Goal: Transaction & Acquisition: Purchase product/service

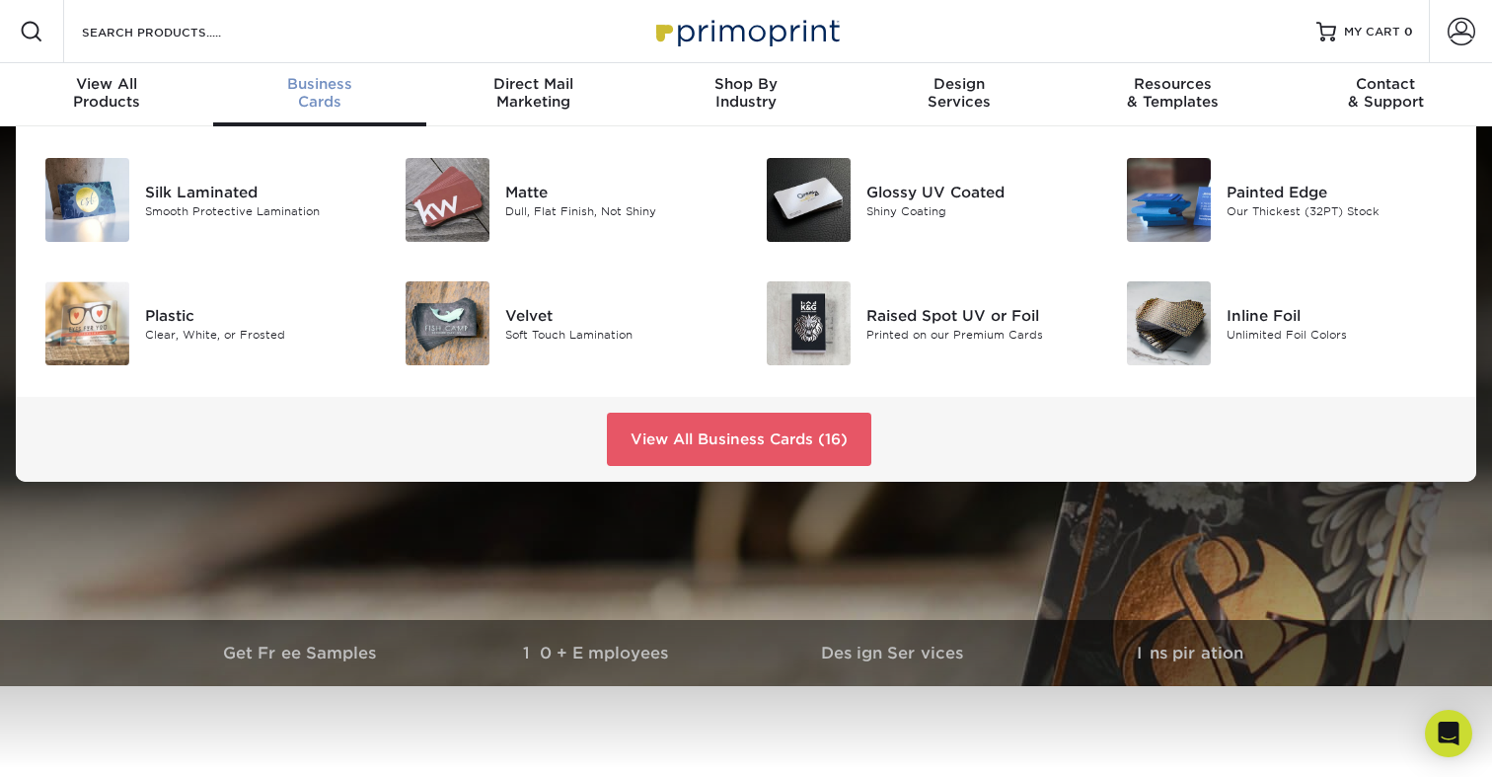
click at [316, 90] on span "Business" at bounding box center [319, 84] width 213 height 18
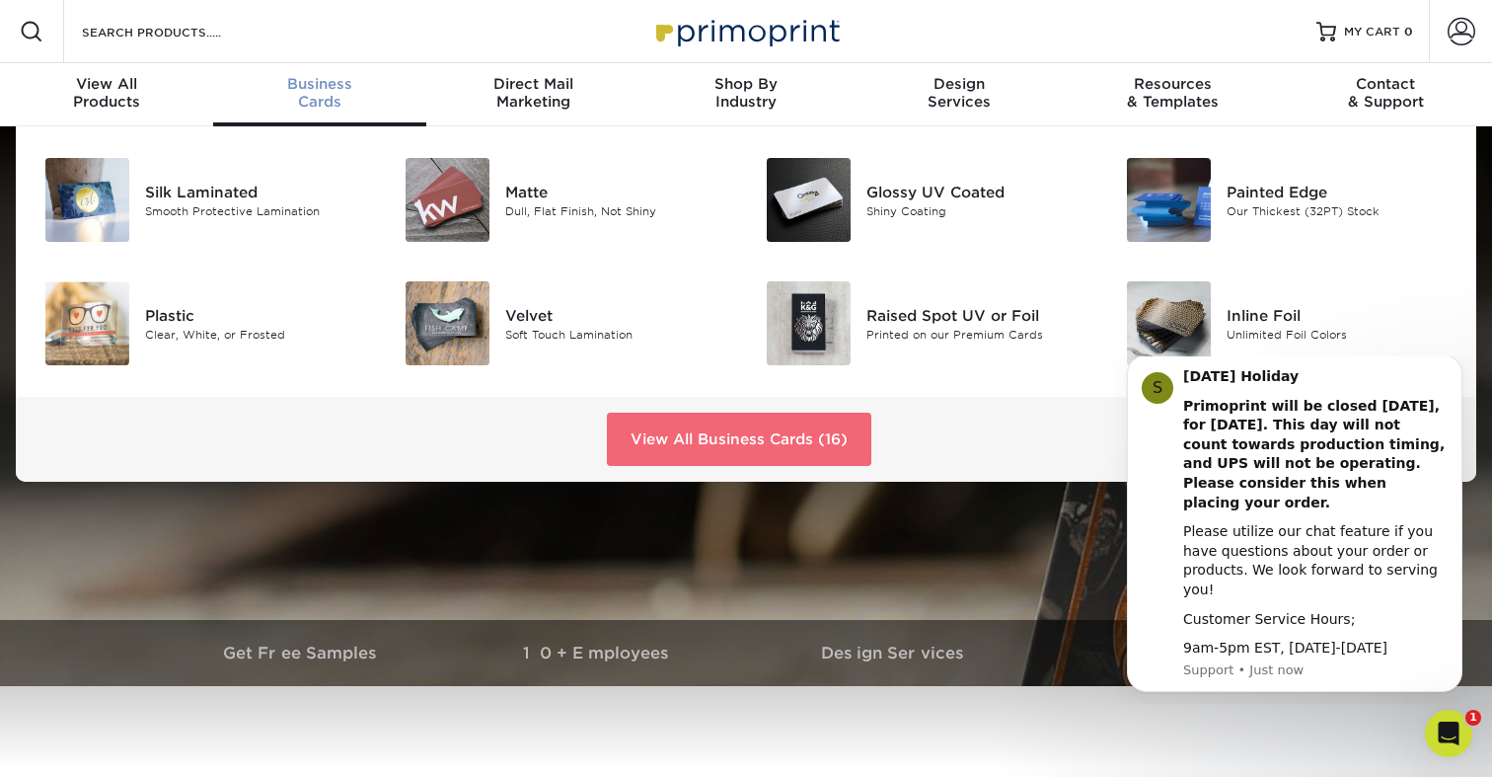
click at [725, 445] on link "View All Business Cards (16)" at bounding box center [739, 439] width 265 height 53
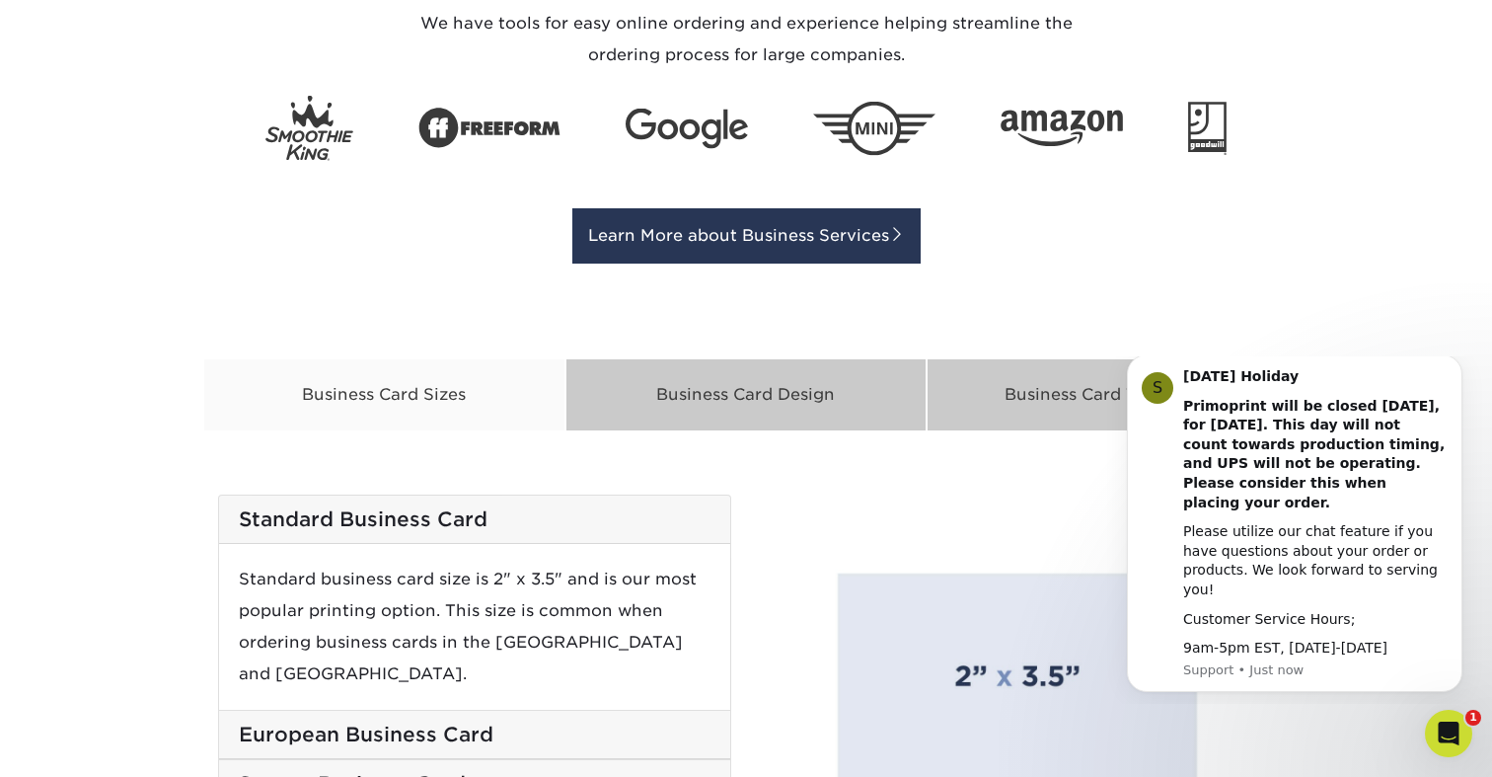
scroll to position [2973, 0]
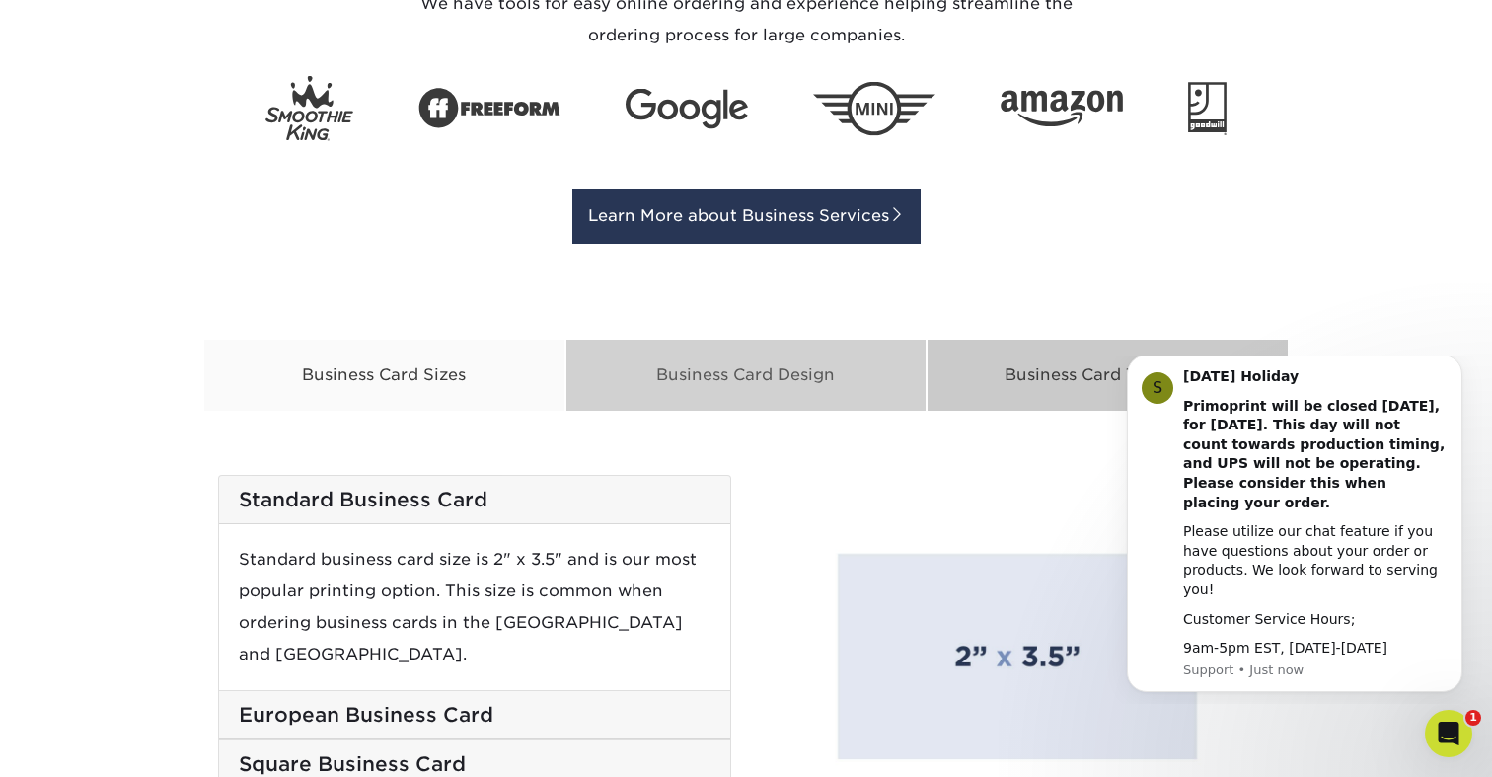
click at [755, 381] on div "Business Card Design" at bounding box center [747, 375] width 362 height 73
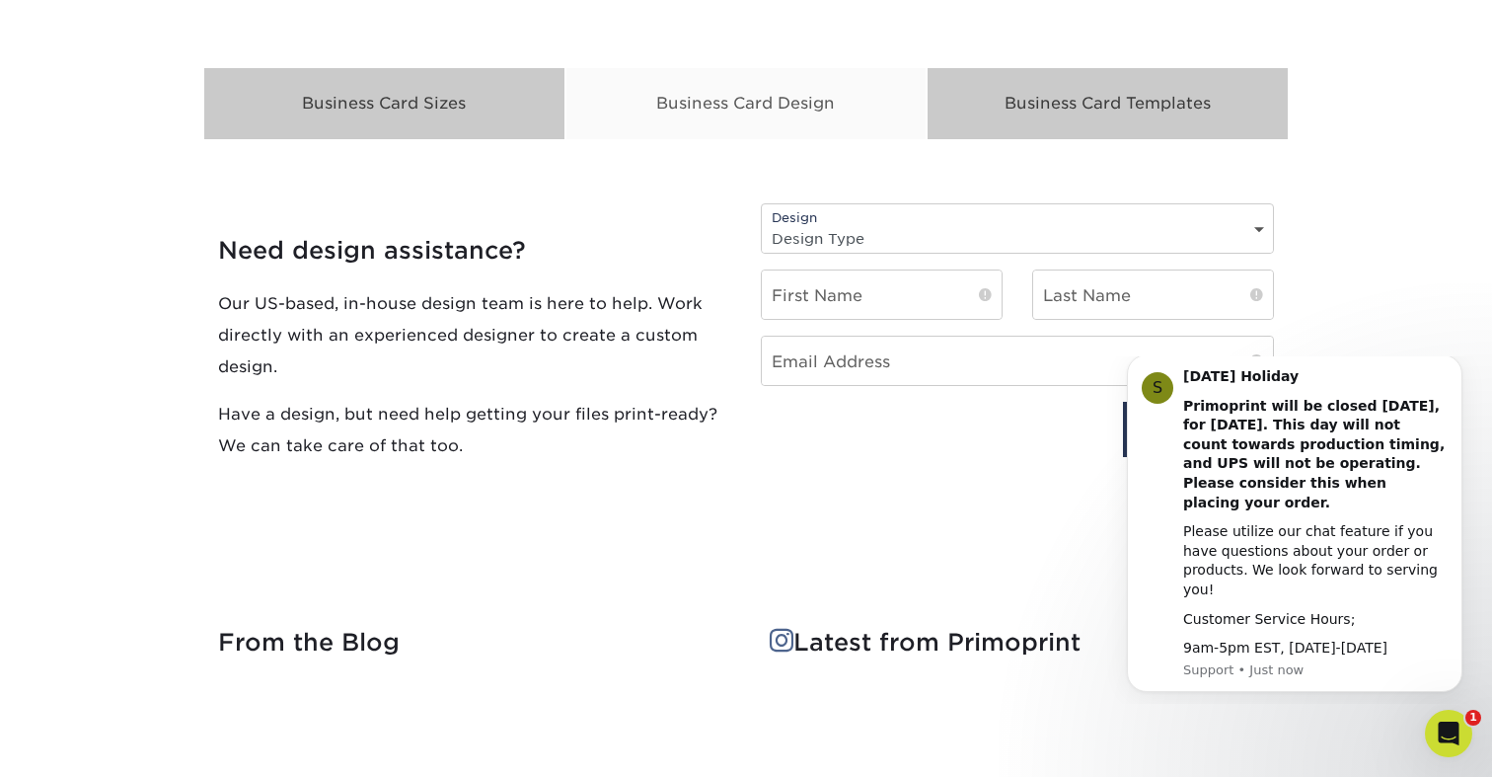
scroll to position [3245, 0]
